Goal: Browse casually

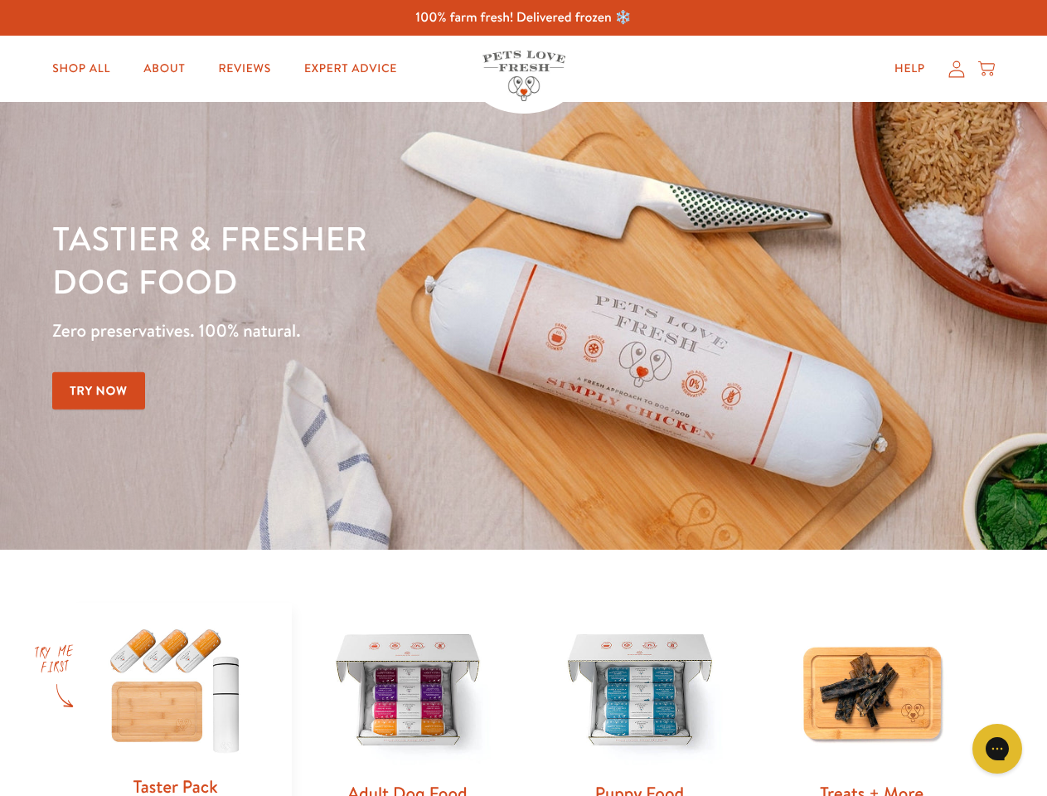
click at [523, 398] on div "Tastier & fresher dog food Zero preservatives. 100% natural. Try Now" at bounding box center [366, 325] width 628 height 219
click at [997, 748] on icon "Gorgias live chat" at bounding box center [997, 748] width 16 height 16
